Goal: Transaction & Acquisition: Purchase product/service

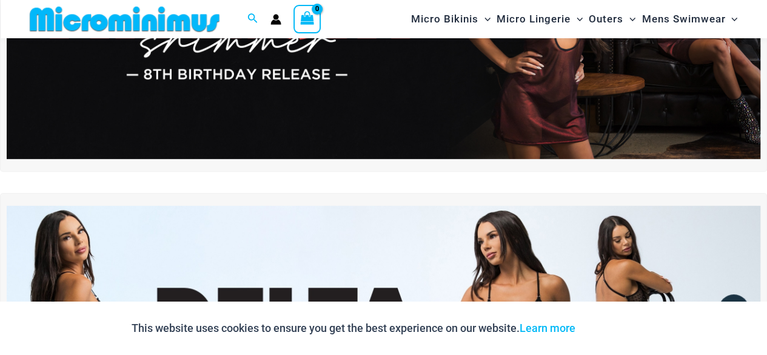
scroll to position [110, 0]
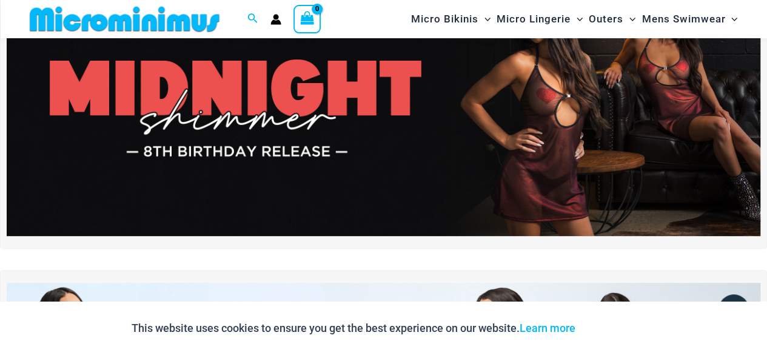
click at [172, 175] on img at bounding box center [384, 108] width 754 height 256
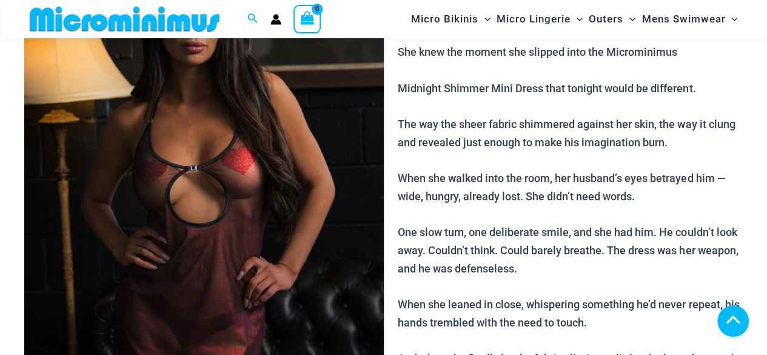
scroll to position [607, 0]
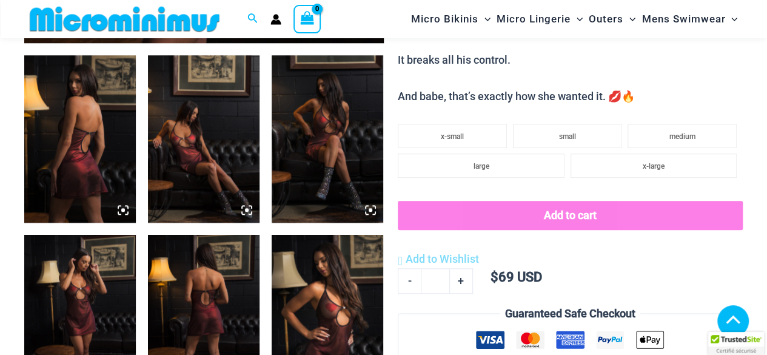
click at [85, 185] on img at bounding box center [80, 138] width 112 height 167
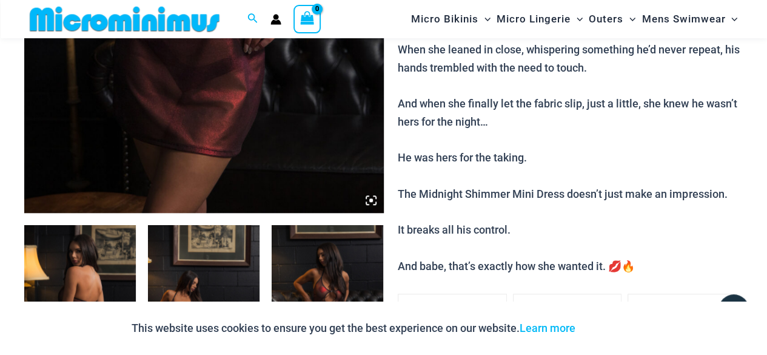
scroll to position [303, 0]
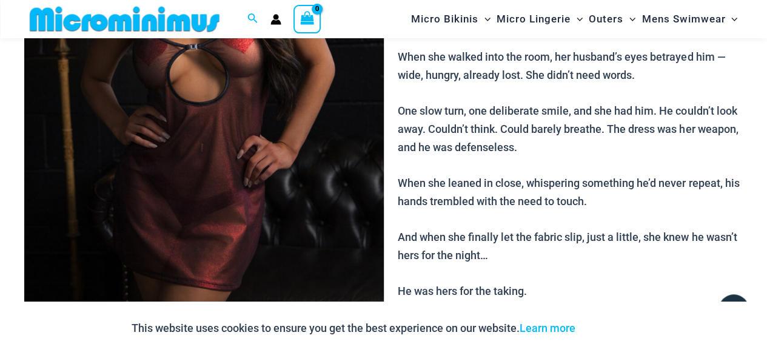
click at [120, 181] on img at bounding box center [204, 76] width 360 height 539
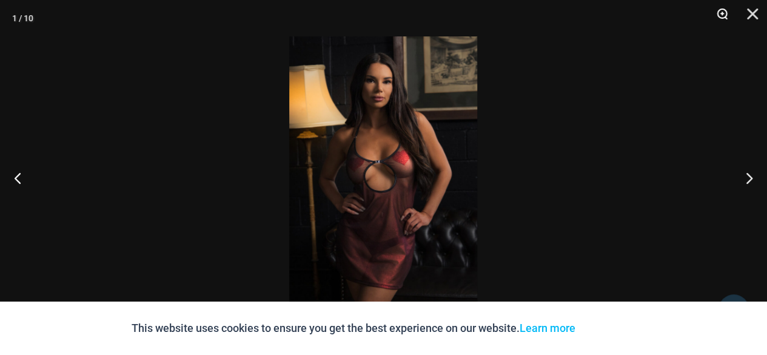
click at [724, 18] on button "Zoom" at bounding box center [718, 18] width 30 height 36
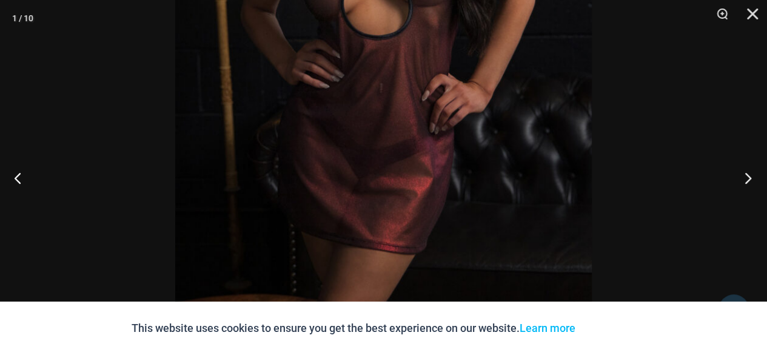
click at [741, 176] on button "Next" at bounding box center [744, 177] width 45 height 61
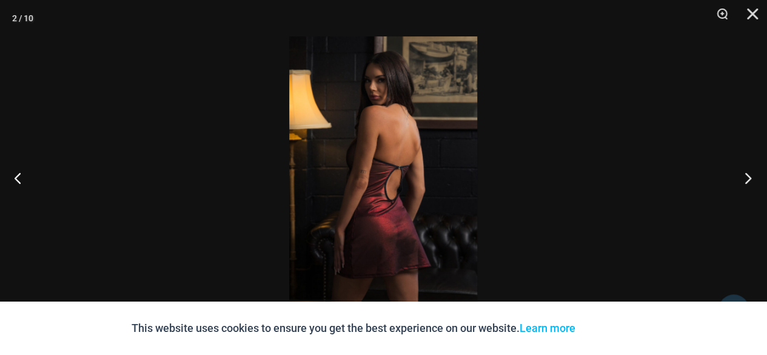
click at [741, 176] on button "Next" at bounding box center [744, 177] width 45 height 61
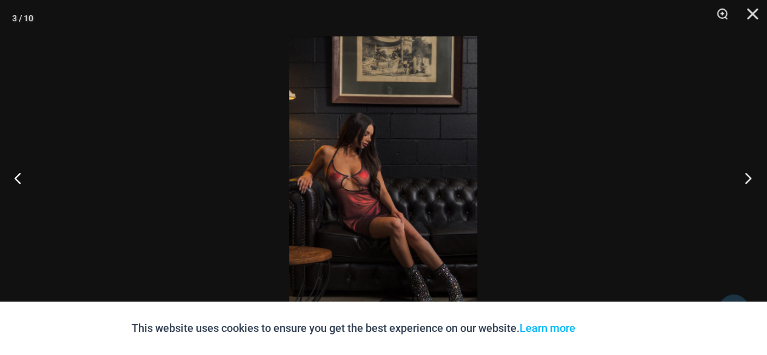
click at [741, 176] on button "Next" at bounding box center [744, 177] width 45 height 61
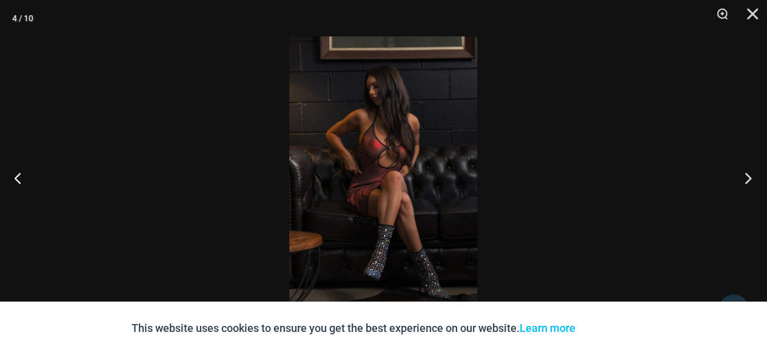
click at [741, 176] on button "Next" at bounding box center [744, 177] width 45 height 61
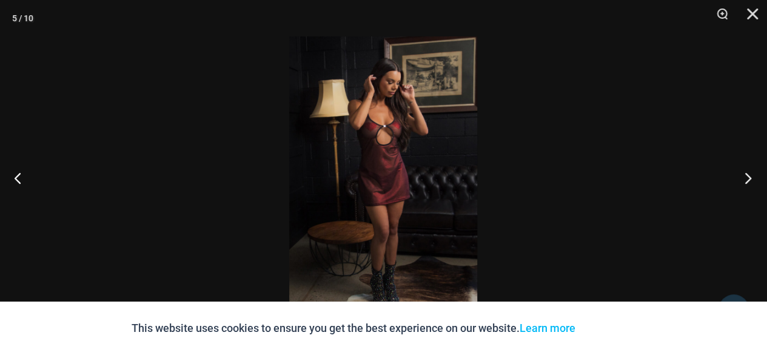
click at [741, 176] on button "Next" at bounding box center [744, 177] width 45 height 61
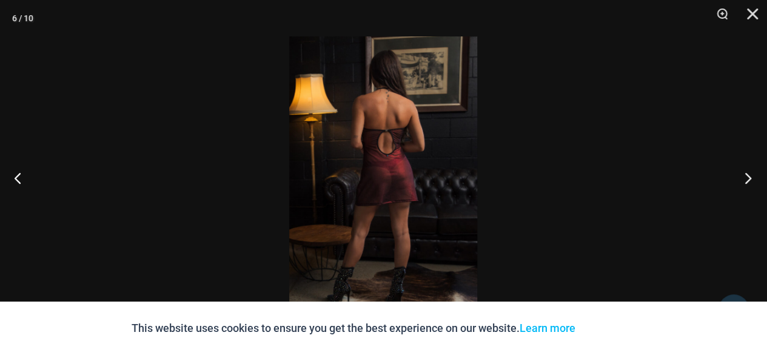
click at [741, 176] on button "Next" at bounding box center [744, 177] width 45 height 61
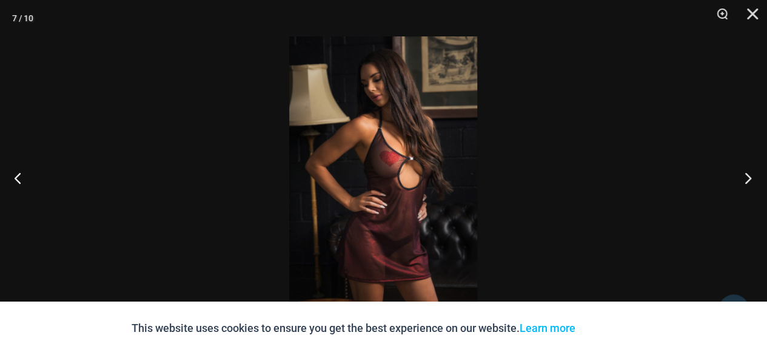
click at [741, 176] on button "Next" at bounding box center [744, 177] width 45 height 61
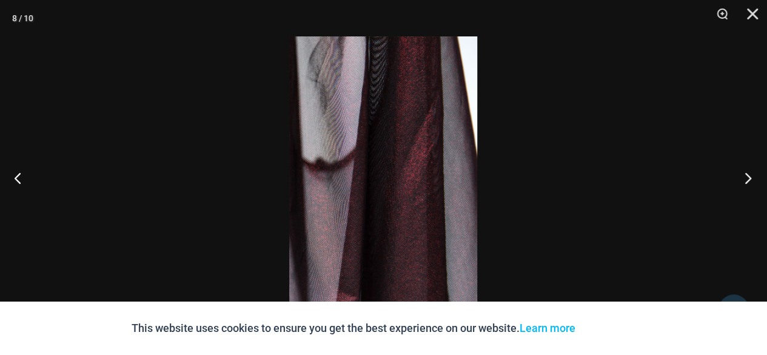
click at [741, 176] on button "Next" at bounding box center [744, 177] width 45 height 61
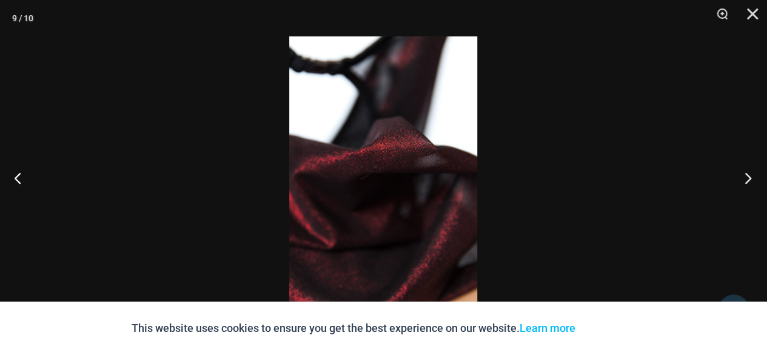
click at [741, 176] on button "Next" at bounding box center [744, 177] width 45 height 61
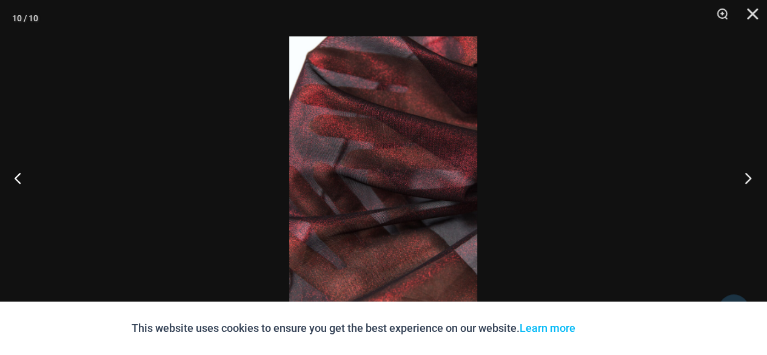
click at [741, 180] on button "Next" at bounding box center [744, 177] width 45 height 61
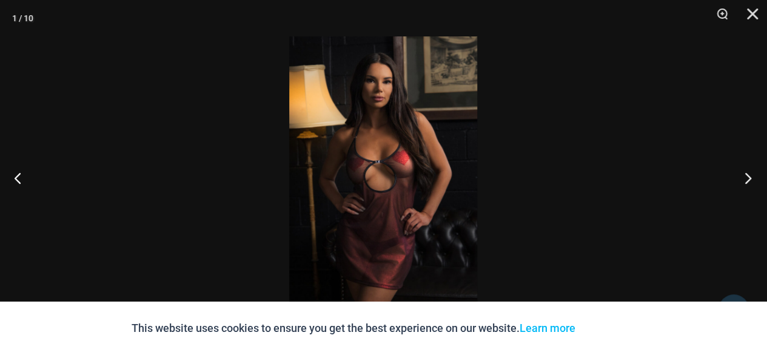
click at [741, 183] on button "Next" at bounding box center [744, 177] width 45 height 61
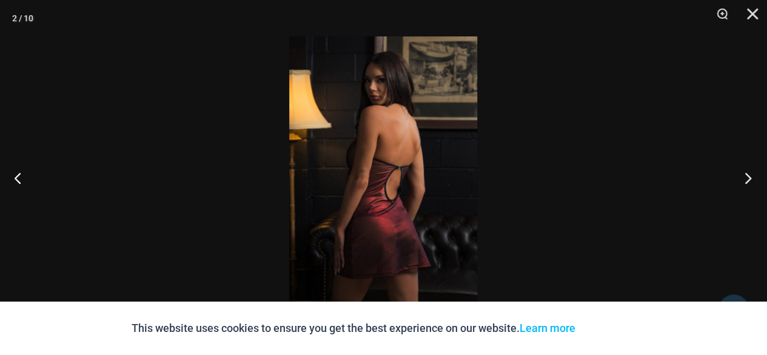
click at [746, 186] on button "Next" at bounding box center [744, 177] width 45 height 61
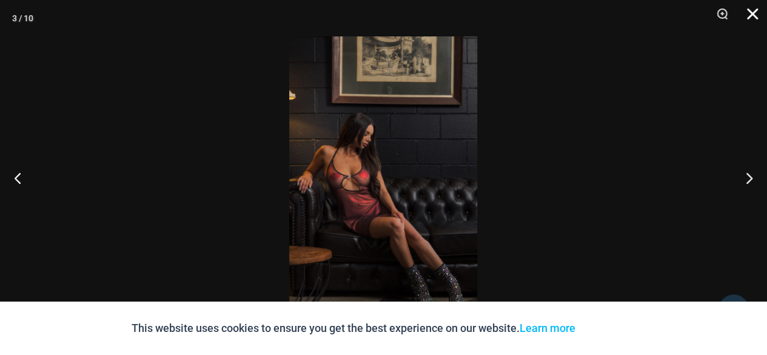
click at [746, 15] on button "Close" at bounding box center [748, 18] width 30 height 36
